Goal: Find specific page/section: Find specific page/section

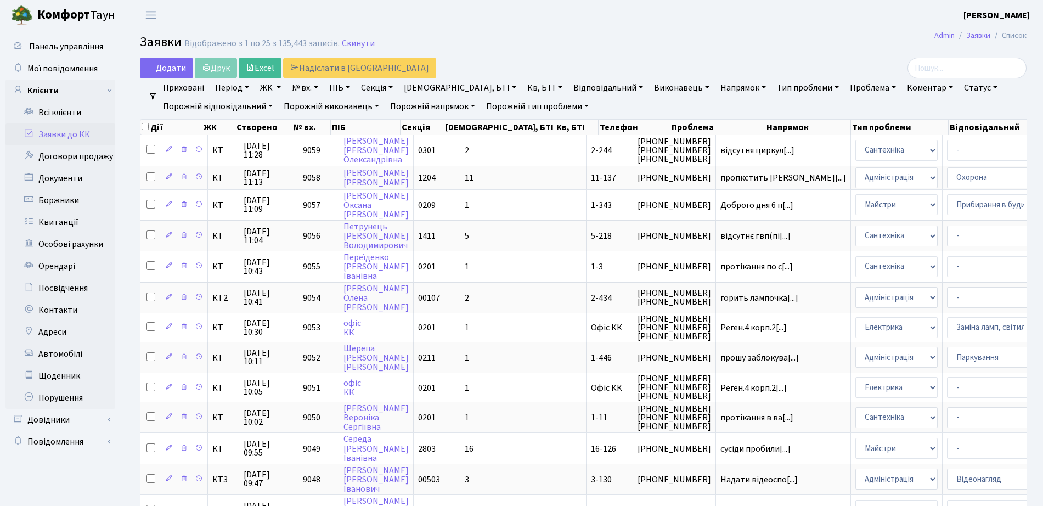
select select "25"
click at [70, 132] on link "Заявки до КК" at bounding box center [60, 134] width 110 height 22
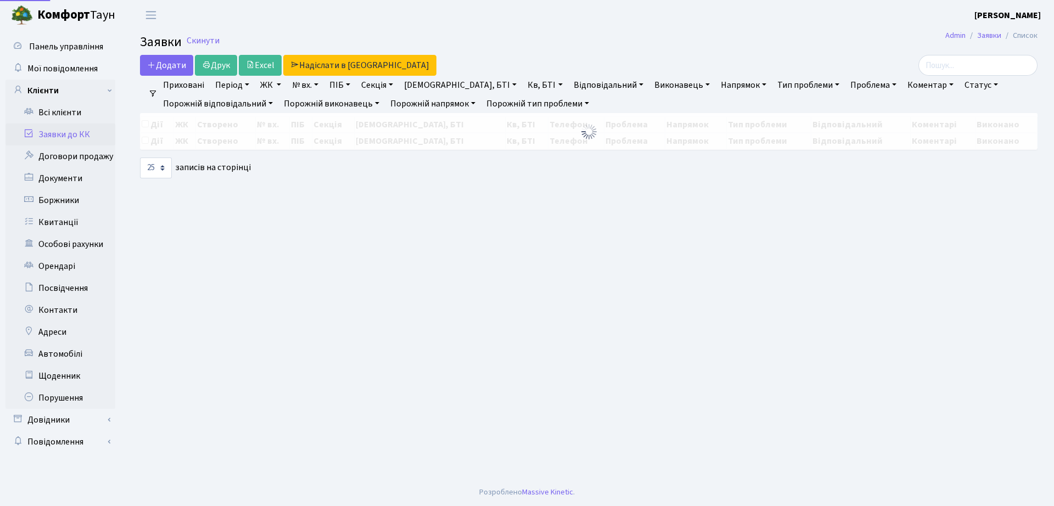
select select "25"
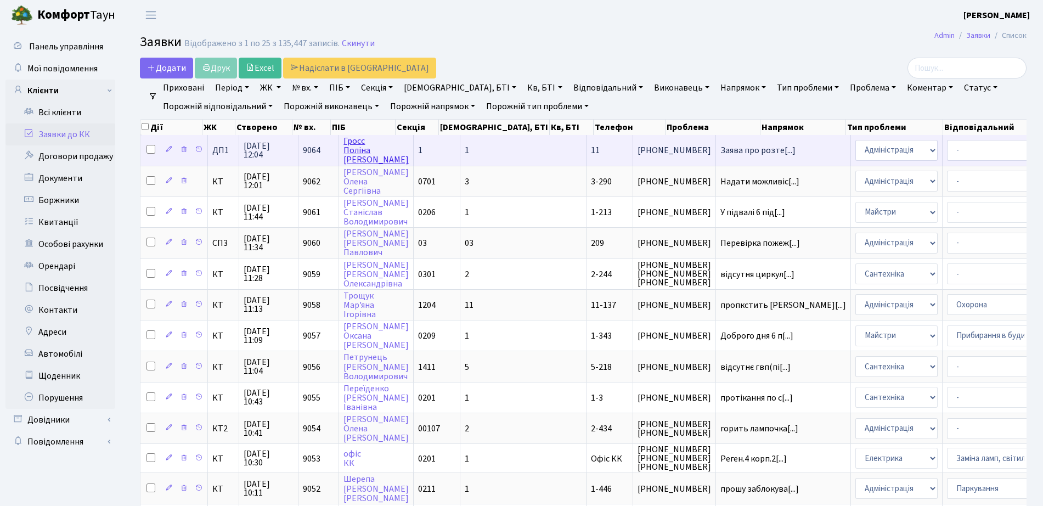
click at [357, 151] on link "[PERSON_NAME]" at bounding box center [376, 150] width 65 height 31
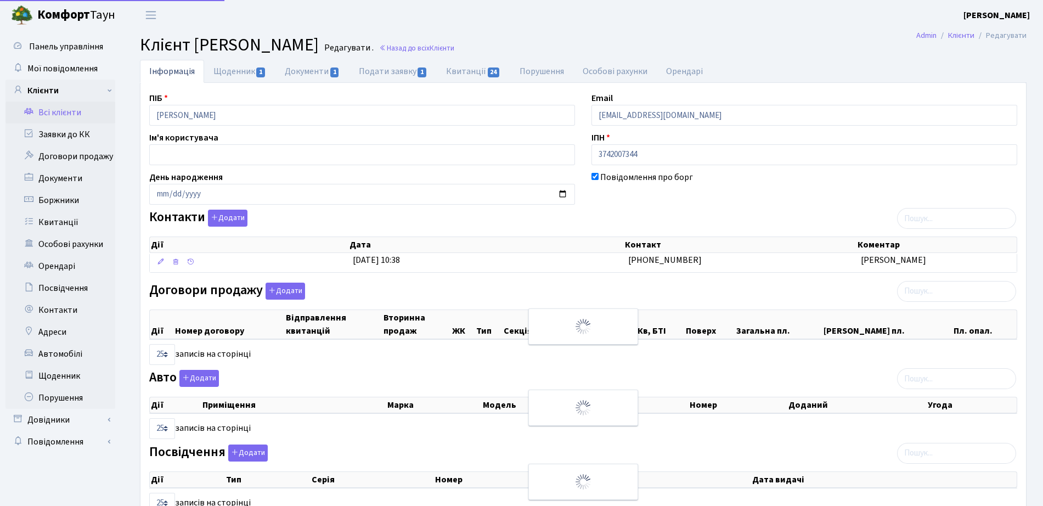
select select "25"
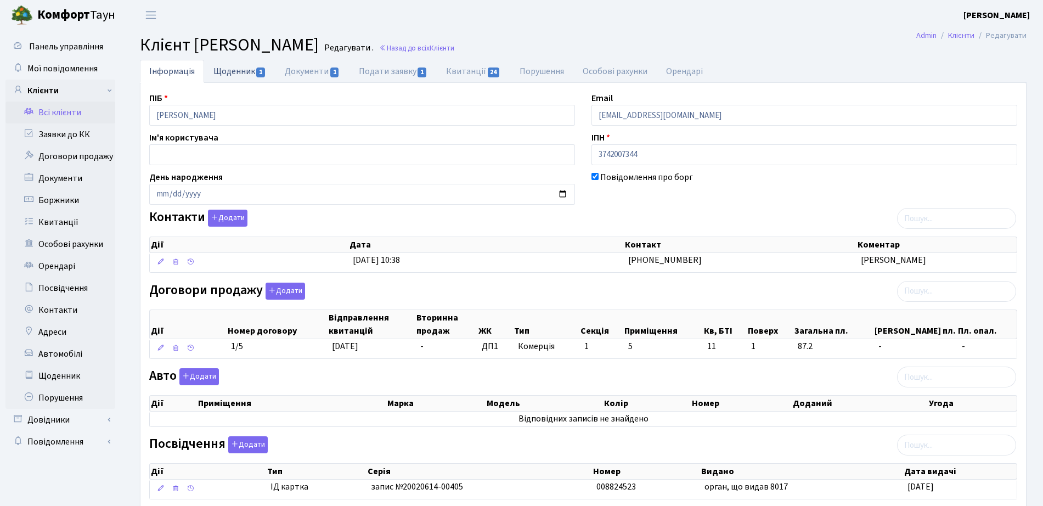
click at [234, 68] on link "Щоденник 1" at bounding box center [239, 71] width 71 height 23
select select "25"
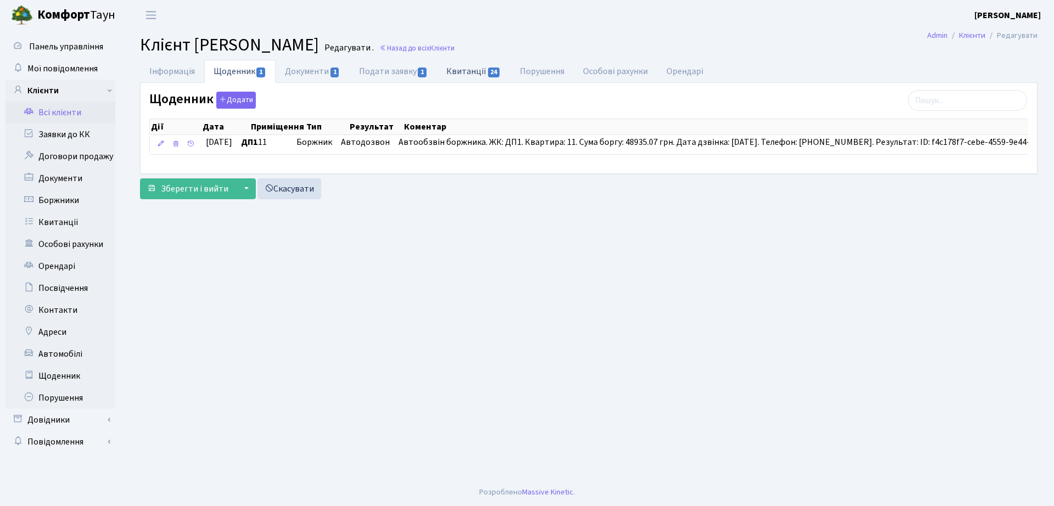
click at [447, 67] on link "Квитанції 24" at bounding box center [473, 71] width 73 height 23
select select "25"
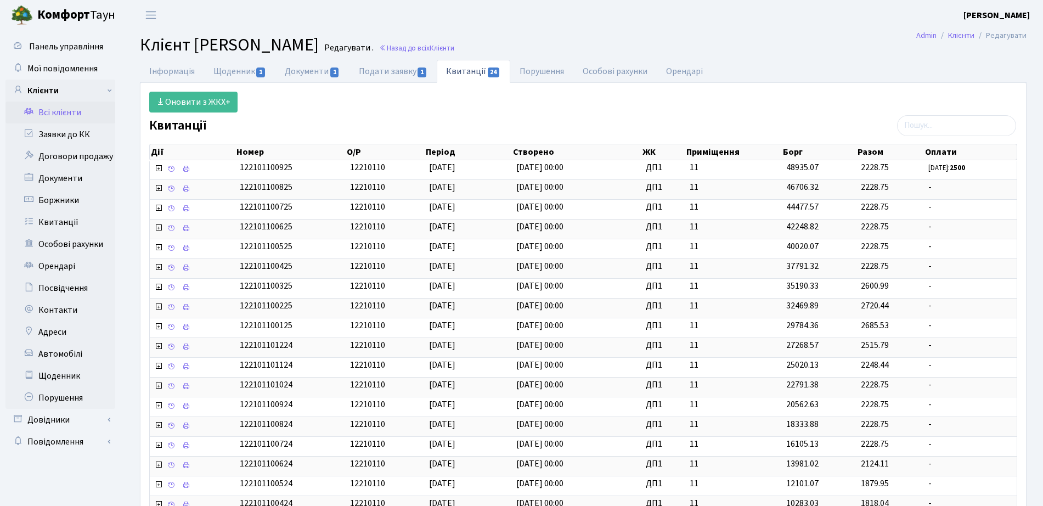
click at [68, 110] on link "Всі клієнти" at bounding box center [60, 113] width 110 height 22
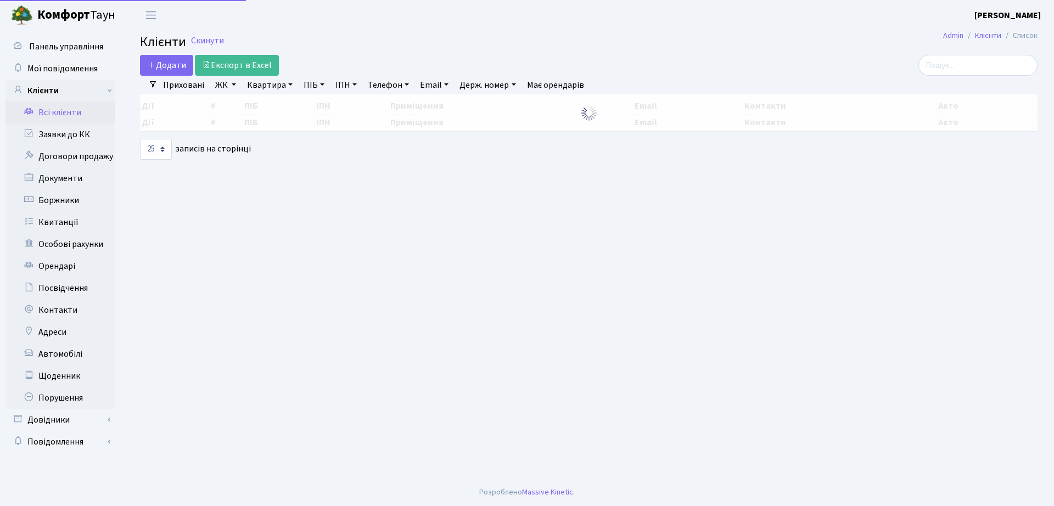
select select "25"
